Goal: Complete application form

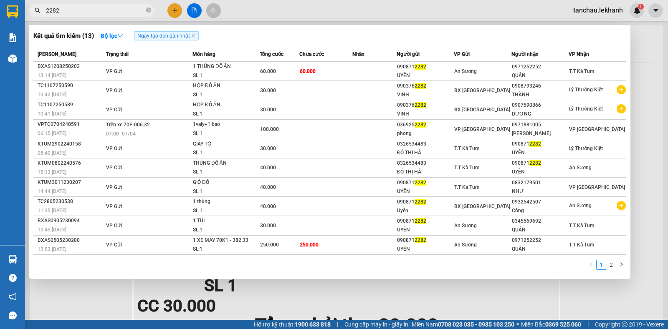
click at [177, 10] on div at bounding box center [334, 164] width 668 height 329
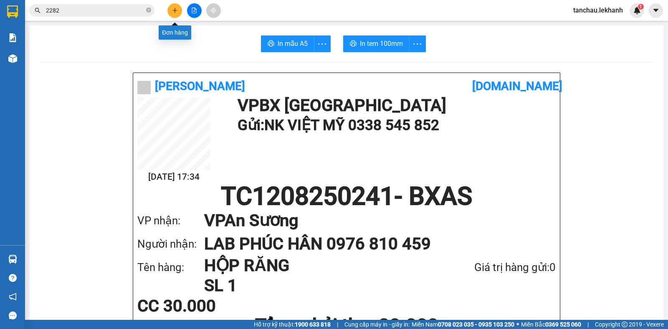
click at [172, 12] on icon "plus" at bounding box center [175, 11] width 6 height 6
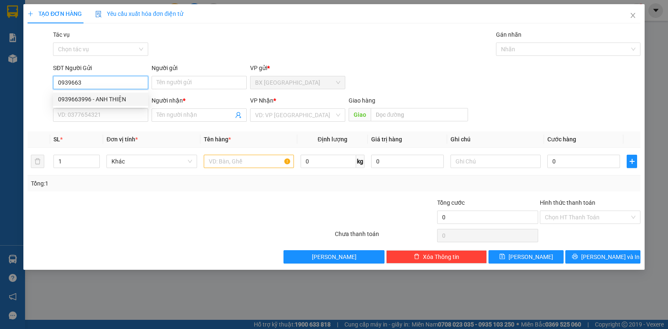
click at [103, 101] on div "0939663996 - ANH THIỆN" at bounding box center [100, 99] width 85 height 9
type input "0939663996"
type input "ANH THIỆN"
type input "0969091246"
type input "LÂM"
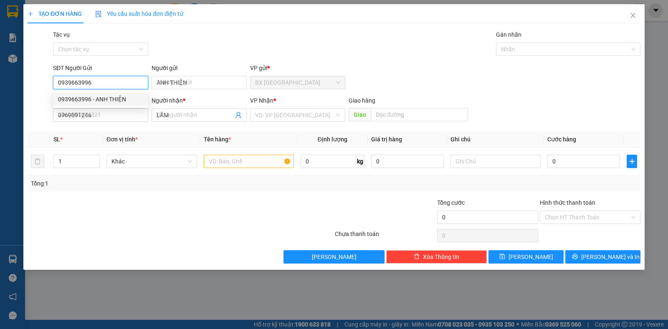
type input "30.000"
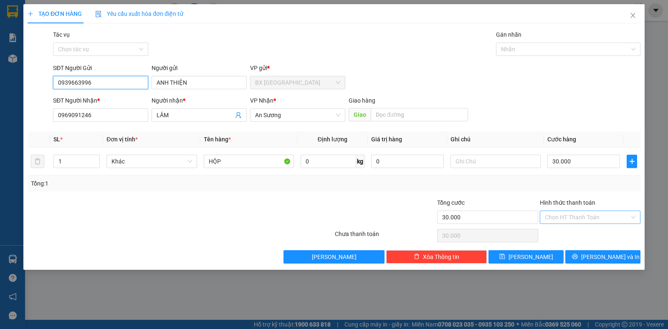
type input "0939663996"
click at [584, 216] on input "Hình thức thanh toán" at bounding box center [587, 217] width 85 height 13
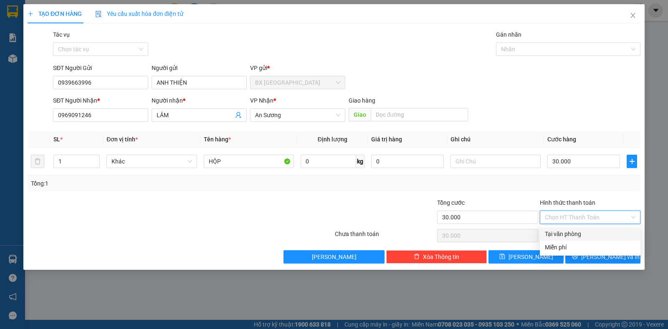
click at [571, 233] on div "Tại văn phòng" at bounding box center [590, 234] width 91 height 9
type input "0"
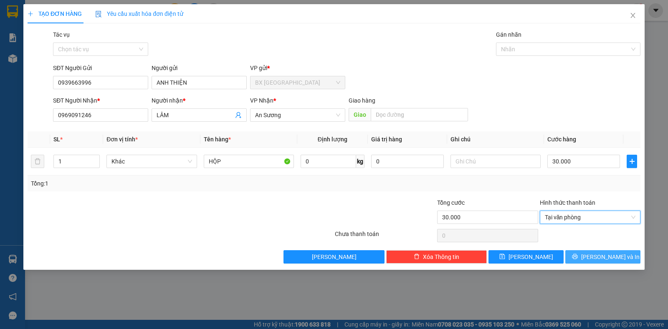
click at [586, 256] on button "[PERSON_NAME] và In" at bounding box center [602, 257] width 75 height 13
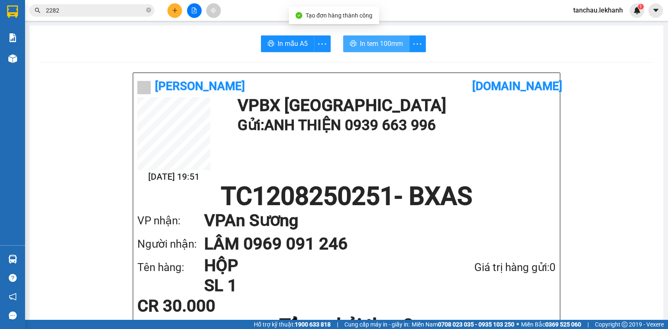
click at [375, 45] on span "In tem 100mm" at bounding box center [381, 43] width 43 height 10
